Goal: Find specific page/section: Find specific page/section

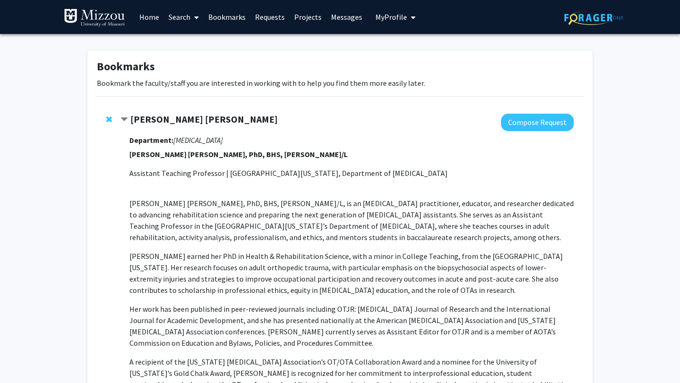
click at [183, 15] on link "Search" at bounding box center [184, 16] width 40 height 33
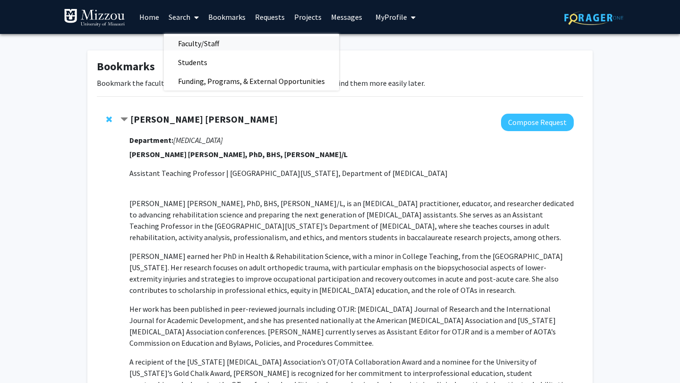
click at [212, 45] on span "Faculty/Staff" at bounding box center [198, 43] width 69 height 19
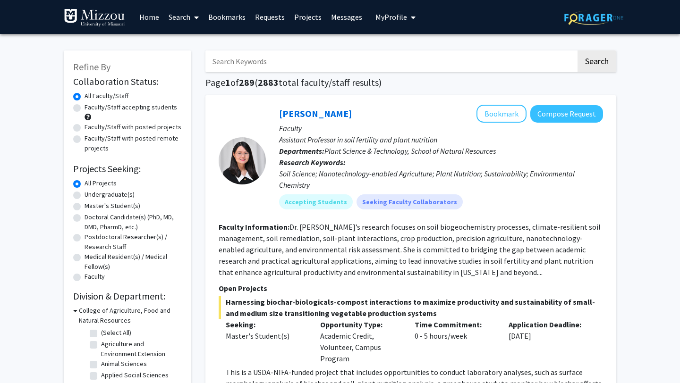
click at [271, 64] on input "Search Keywords" at bounding box center [390, 61] width 370 height 22
click at [577, 50] on button "Search" at bounding box center [596, 61] width 39 height 22
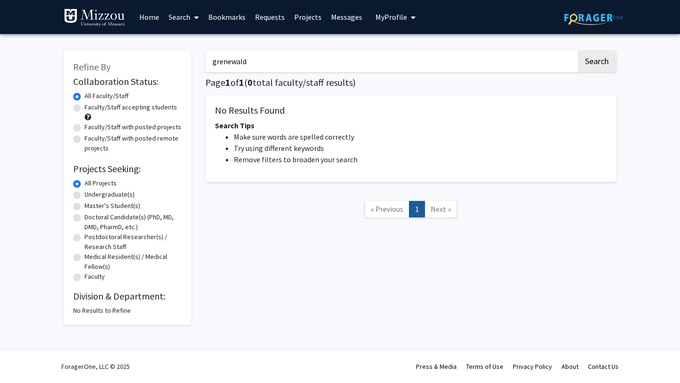
click at [222, 60] on input "grenewald" at bounding box center [390, 61] width 370 height 22
click at [589, 54] on button "Search" at bounding box center [596, 61] width 39 height 22
click at [229, 63] on input "[PERSON_NAME]" at bounding box center [390, 61] width 370 height 22
type input "[PERSON_NAME]"
click at [592, 59] on button "Search" at bounding box center [596, 61] width 39 height 22
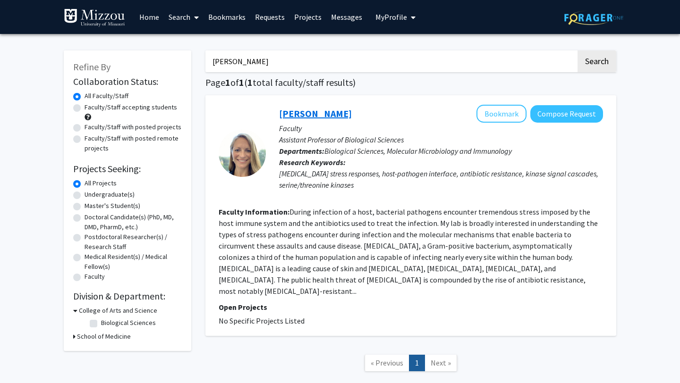
click at [340, 115] on link "[PERSON_NAME]" at bounding box center [315, 114] width 73 height 12
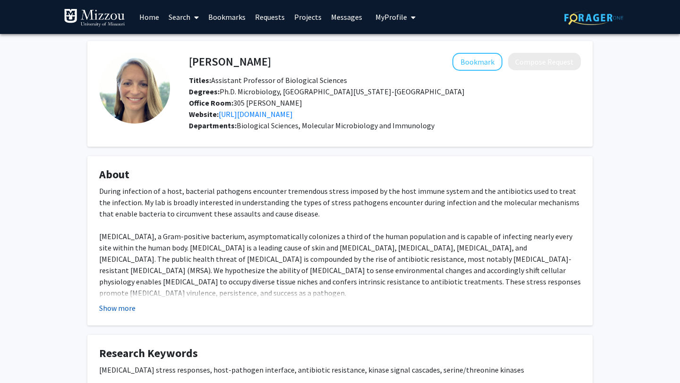
click at [122, 311] on button "Show more" at bounding box center [117, 307] width 36 height 11
